Goal: Information Seeking & Learning: Learn about a topic

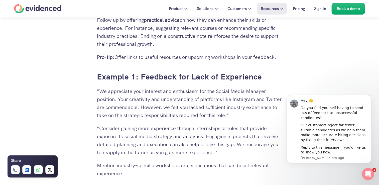
click at [248, 19] on div "Want to make more accurate hiring decisions? Watch a quick demo" at bounding box center [189, 27] width 379 height 19
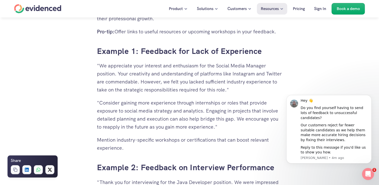
scroll to position [1106, 0]
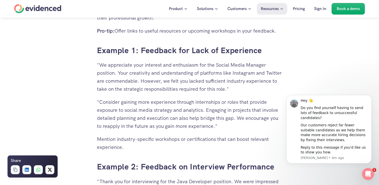
drag, startPoint x: 214, startPoint y: 126, endPoint x: 136, endPoint y: 125, distance: 77.2
click at [136, 125] on p ""Consider gaining more experience through internships or roles that provide exp…" at bounding box center [190, 114] width 186 height 32
drag, startPoint x: 136, startPoint y: 125, endPoint x: 144, endPoint y: 126, distance: 8.0
drag, startPoint x: 144, startPoint y: 126, endPoint x: 132, endPoint y: 130, distance: 12.6
click at [132, 130] on p ""Consider gaining more experience through internships or roles that provide exp…" at bounding box center [190, 114] width 186 height 32
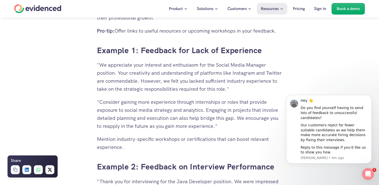
drag, startPoint x: 132, startPoint y: 130, endPoint x: 136, endPoint y: 127, distance: 4.7
click at [136, 127] on p ""Consider gaining more experience through internships or roles that provide exp…" at bounding box center [190, 114] width 186 height 32
click at [228, 109] on p ""Consider gaining more experience through internships or roles that provide exp…" at bounding box center [190, 114] width 186 height 32
drag, startPoint x: 213, startPoint y: 126, endPoint x: 133, endPoint y: 126, distance: 80.3
click at [133, 126] on p ""Consider gaining more experience through internships or roles that provide exp…" at bounding box center [190, 114] width 186 height 32
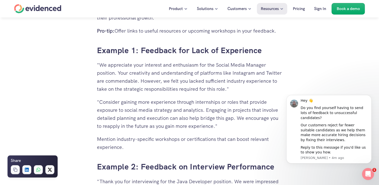
drag, startPoint x: 133, startPoint y: 126, endPoint x: 147, endPoint y: 124, distance: 14.2
copy p "future as you gain more experience"
